Goal: Task Accomplishment & Management: Use online tool/utility

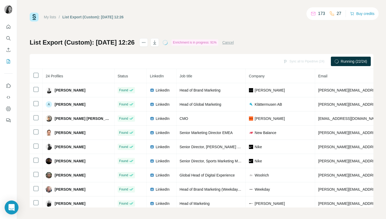
click at [14, 212] on div "Open Intercom Messenger" at bounding box center [12, 208] width 14 height 14
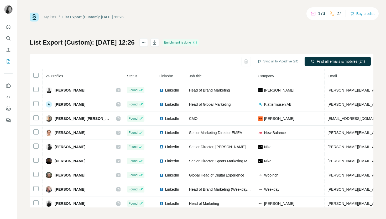
click at [293, 44] on div "List Export (Custom): [DATE] 12:26 Enrichment is done Sync all to Pipedrive (24…" at bounding box center [202, 122] width 344 height 169
click at [52, 17] on link "My lists" at bounding box center [50, 17] width 12 height 4
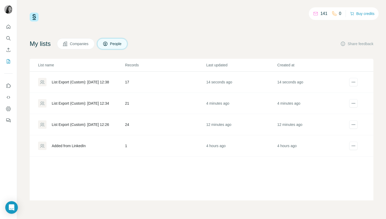
click at [83, 148] on div "Added from LinkedIn" at bounding box center [69, 145] width 34 height 5
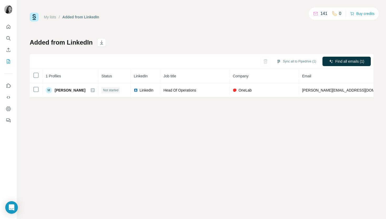
click at [49, 16] on link "My lists" at bounding box center [50, 17] width 12 height 4
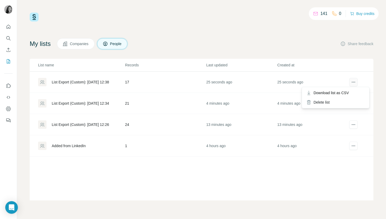
click at [353, 81] on icon "actions" at bounding box center [353, 82] width 5 height 5
click at [284, 35] on div "141 0 Buy credits My lists Companies People Share feedback List name Records La…" at bounding box center [202, 107] width 344 height 188
click at [78, 84] on div "List Export (Custom): 25/09/2025 12:38" at bounding box center [80, 82] width 57 height 5
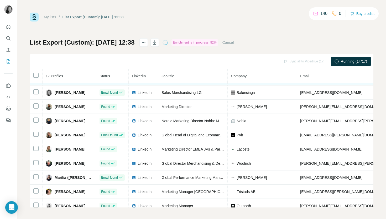
scroll to position [55, 0]
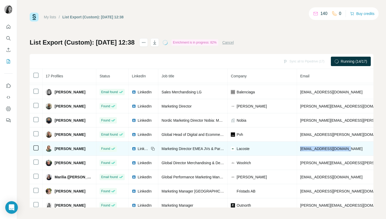
drag, startPoint x: 351, startPoint y: 150, endPoint x: 302, endPoint y: 150, distance: 48.6
click at [302, 150] on td "lpellegrini@lacoste.com" at bounding box center [362, 149] width 130 height 14
copy span "lpellegrini@lacoste.com"
